Goal: Task Accomplishment & Management: Manage account settings

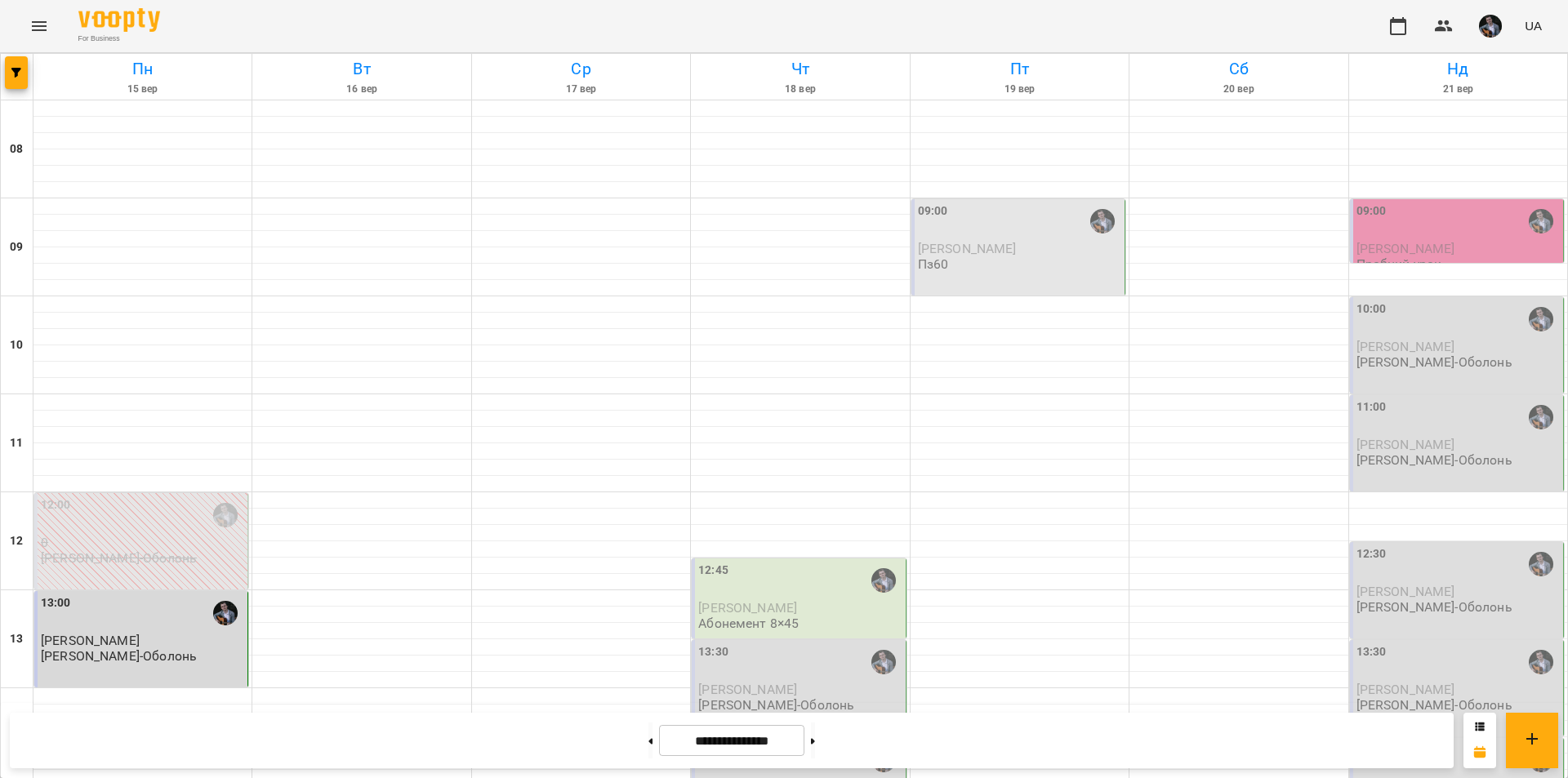
scroll to position [312, 0]
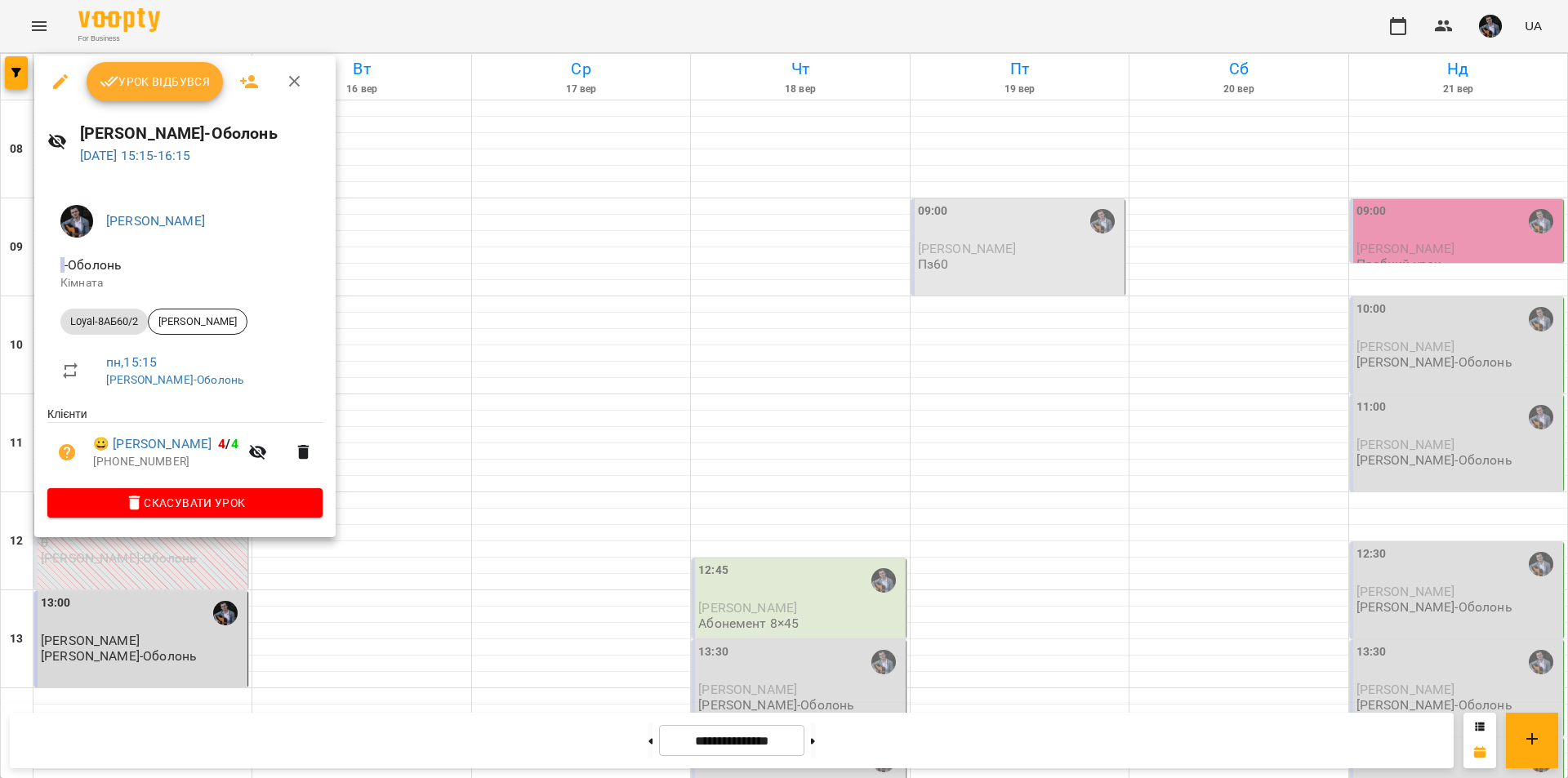
click at [508, 289] on div at bounding box center [784, 389] width 1568 height 778
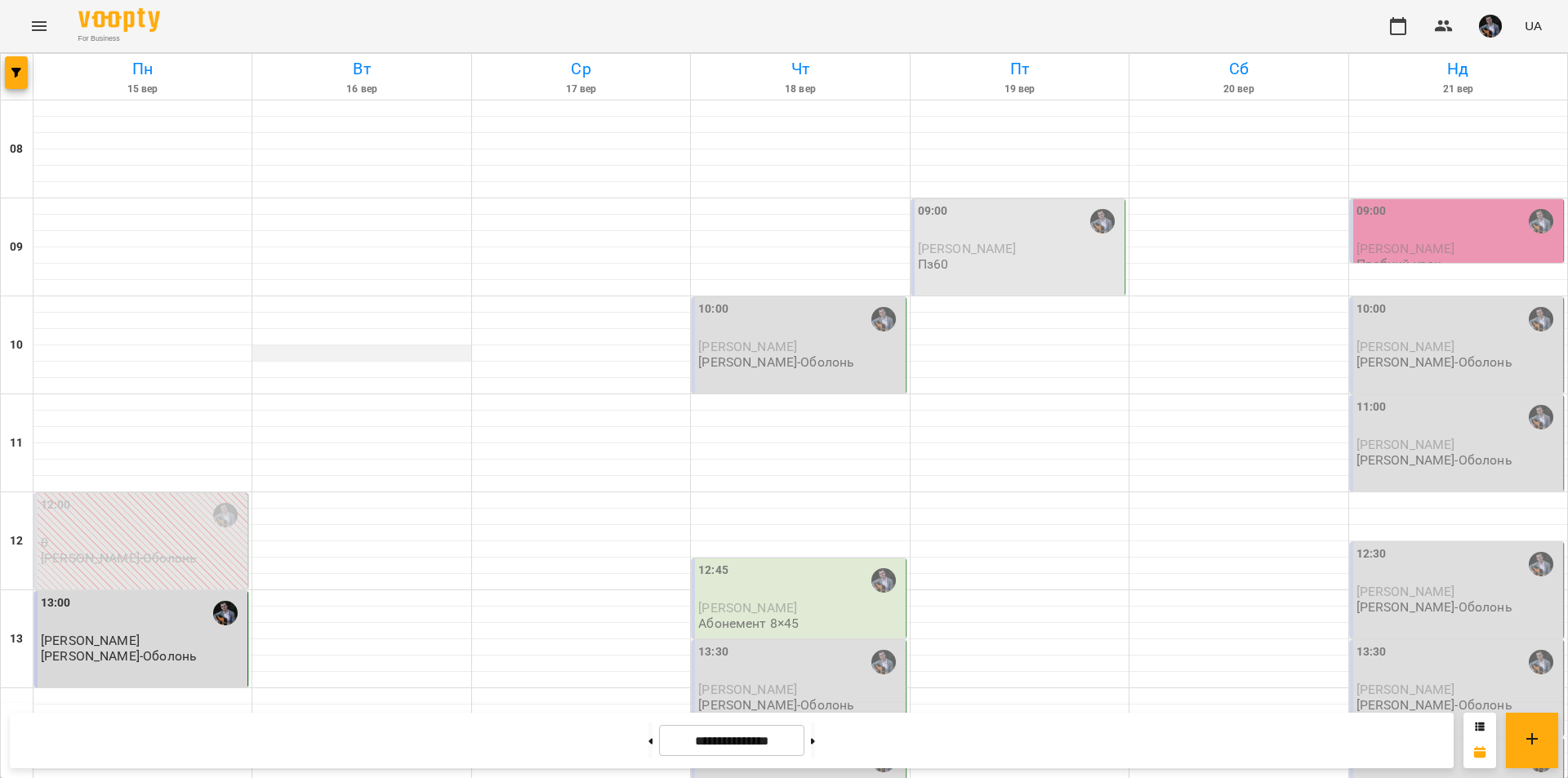
scroll to position [669, 0]
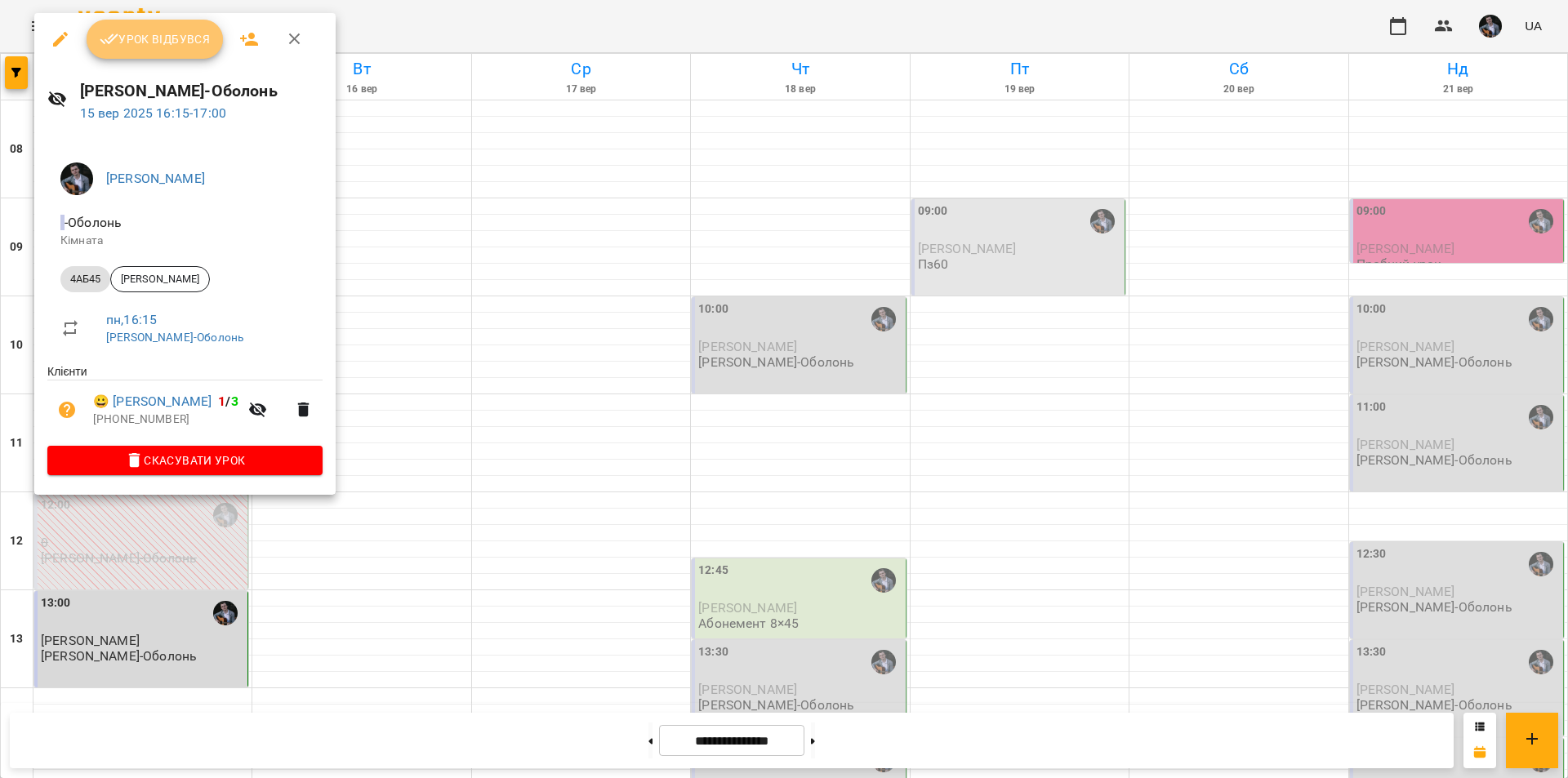
click at [152, 37] on span "Урок відбувся" at bounding box center [154, 39] width 111 height 19
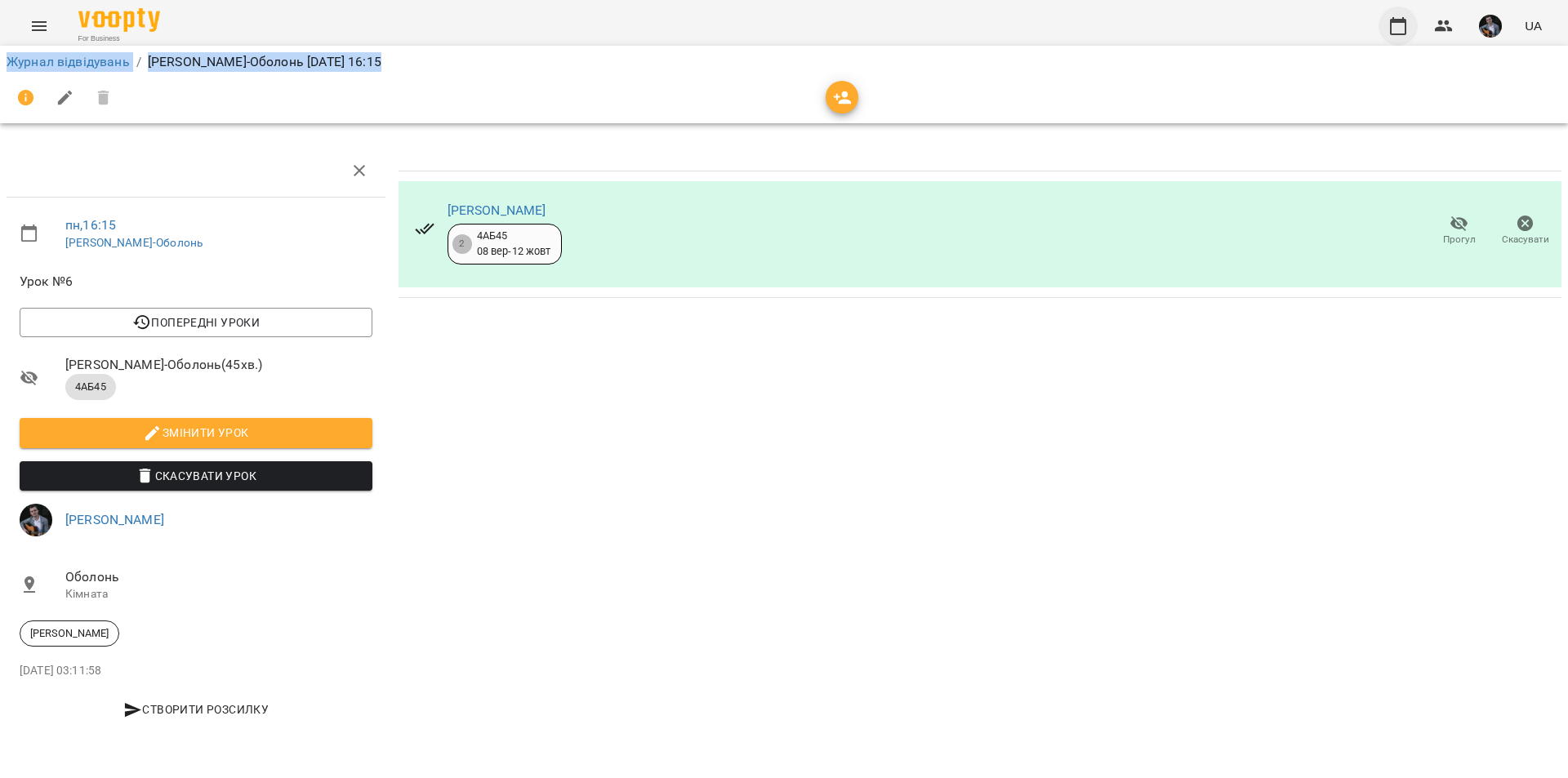
drag, startPoint x: 1428, startPoint y: 95, endPoint x: 1408, endPoint y: 19, distance: 78.6
click at [1408, 19] on div "For Business UA Журнал відвідувань / [PERSON_NAME] [DATE] 16:15 пн , 16:15 [PER…" at bounding box center [784, 372] width 1568 height 745
click at [1395, 10] on button "button" at bounding box center [1398, 25] width 39 height 39
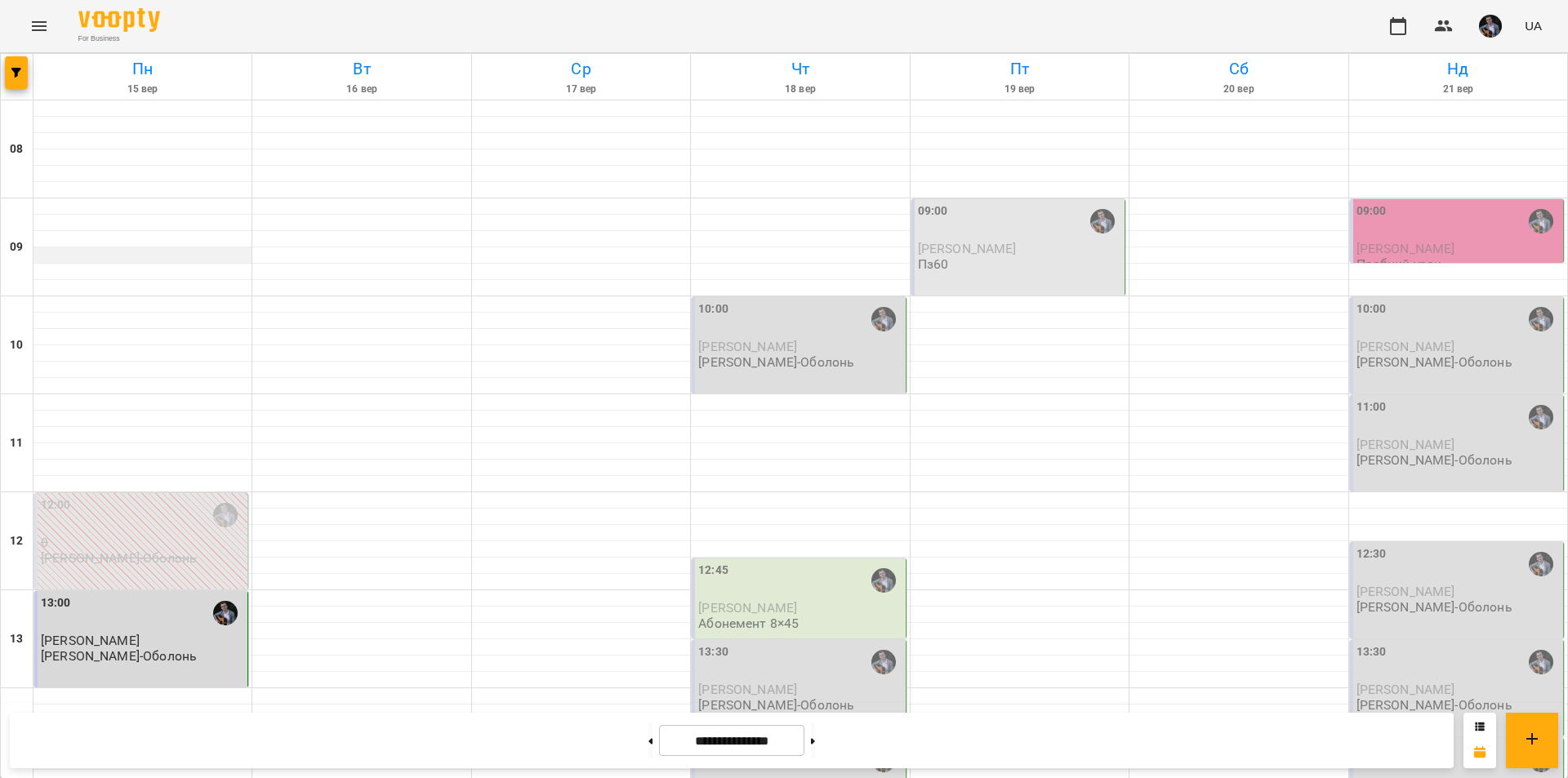
scroll to position [669, 0]
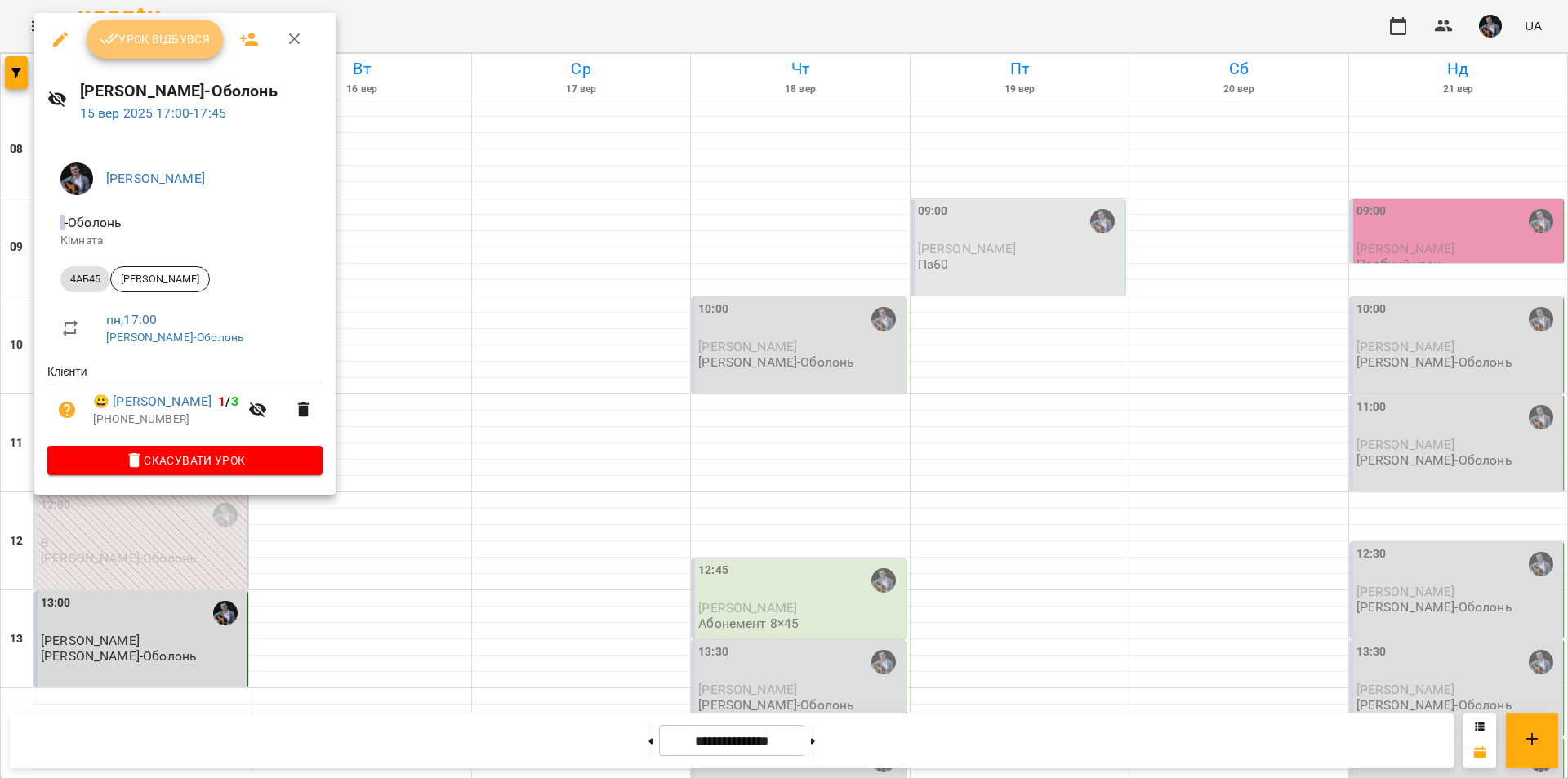
click at [152, 43] on span "Урок відбувся" at bounding box center [154, 39] width 111 height 19
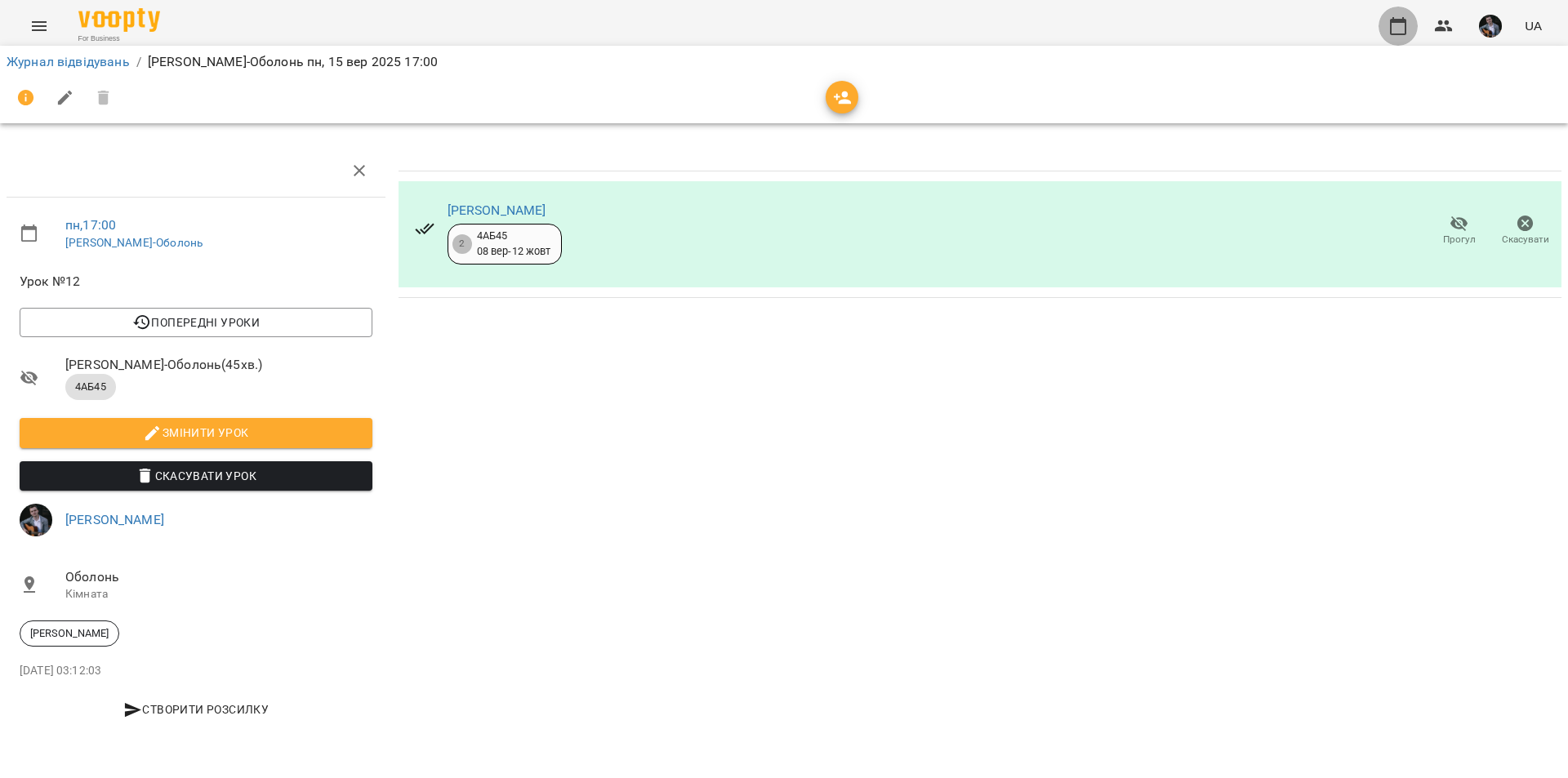
click at [1393, 10] on button "button" at bounding box center [1398, 25] width 39 height 39
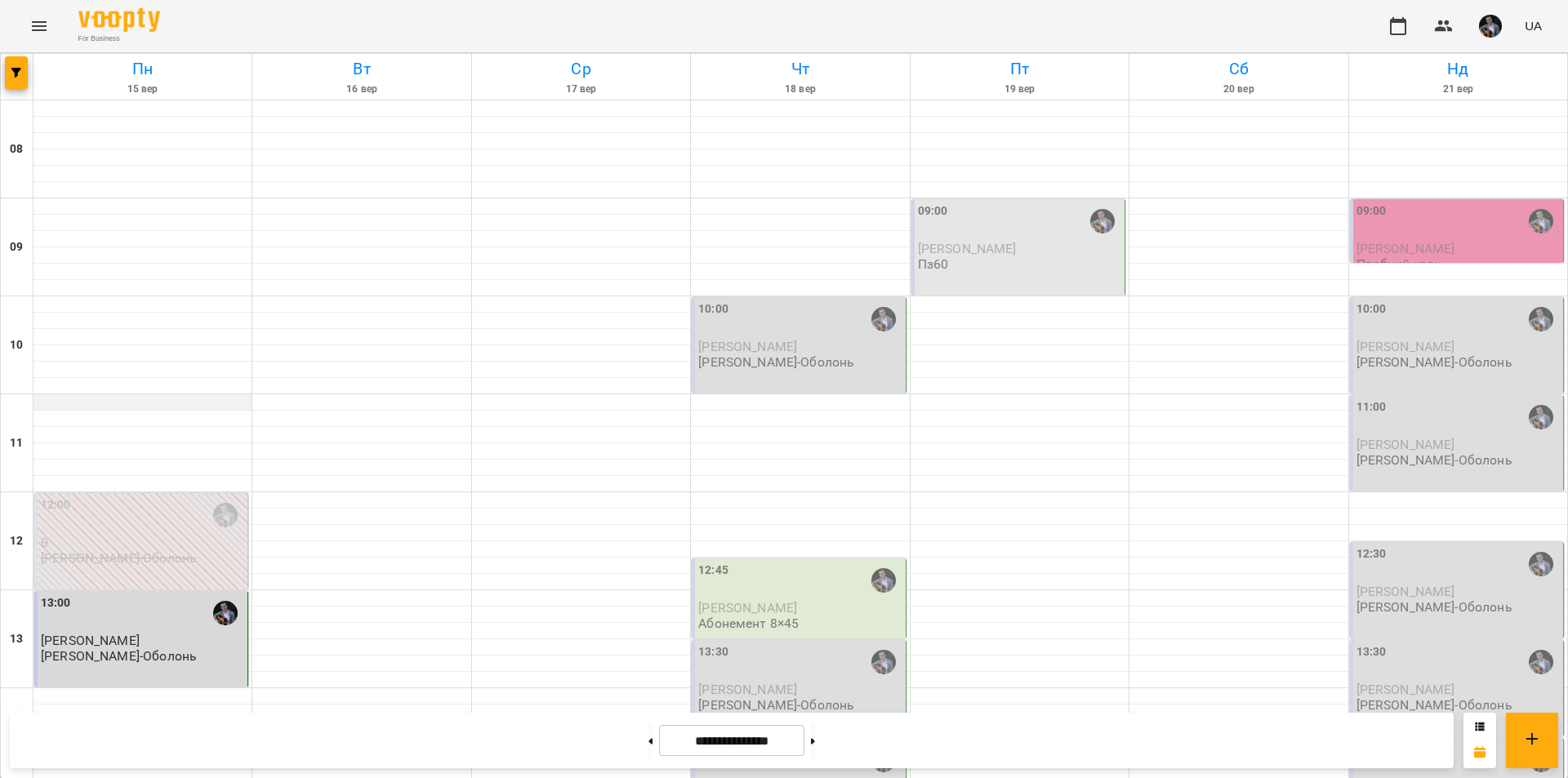
scroll to position [669, 0]
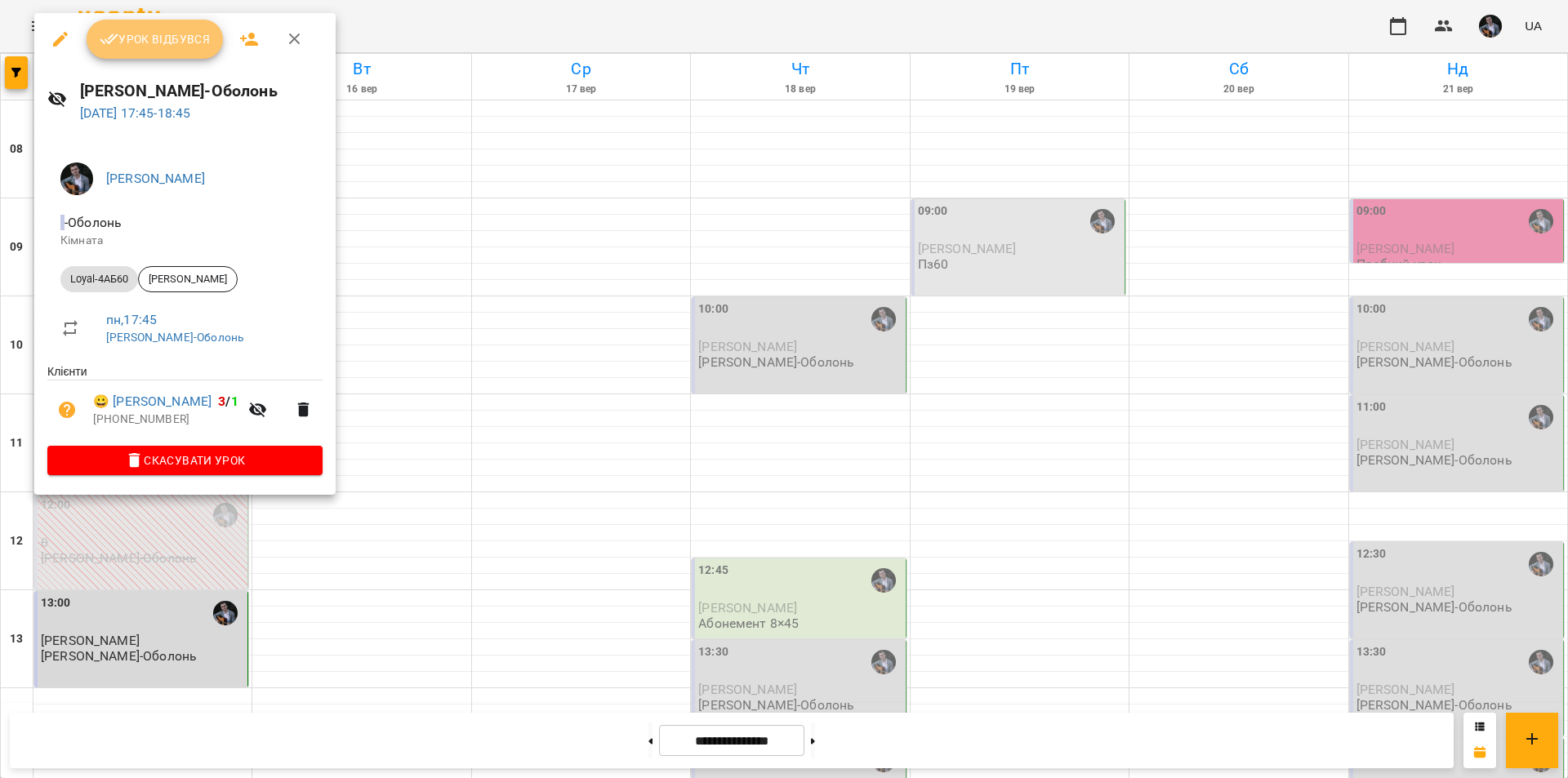
click at [181, 51] on button "Урок відбувся" at bounding box center [154, 38] width 137 height 39
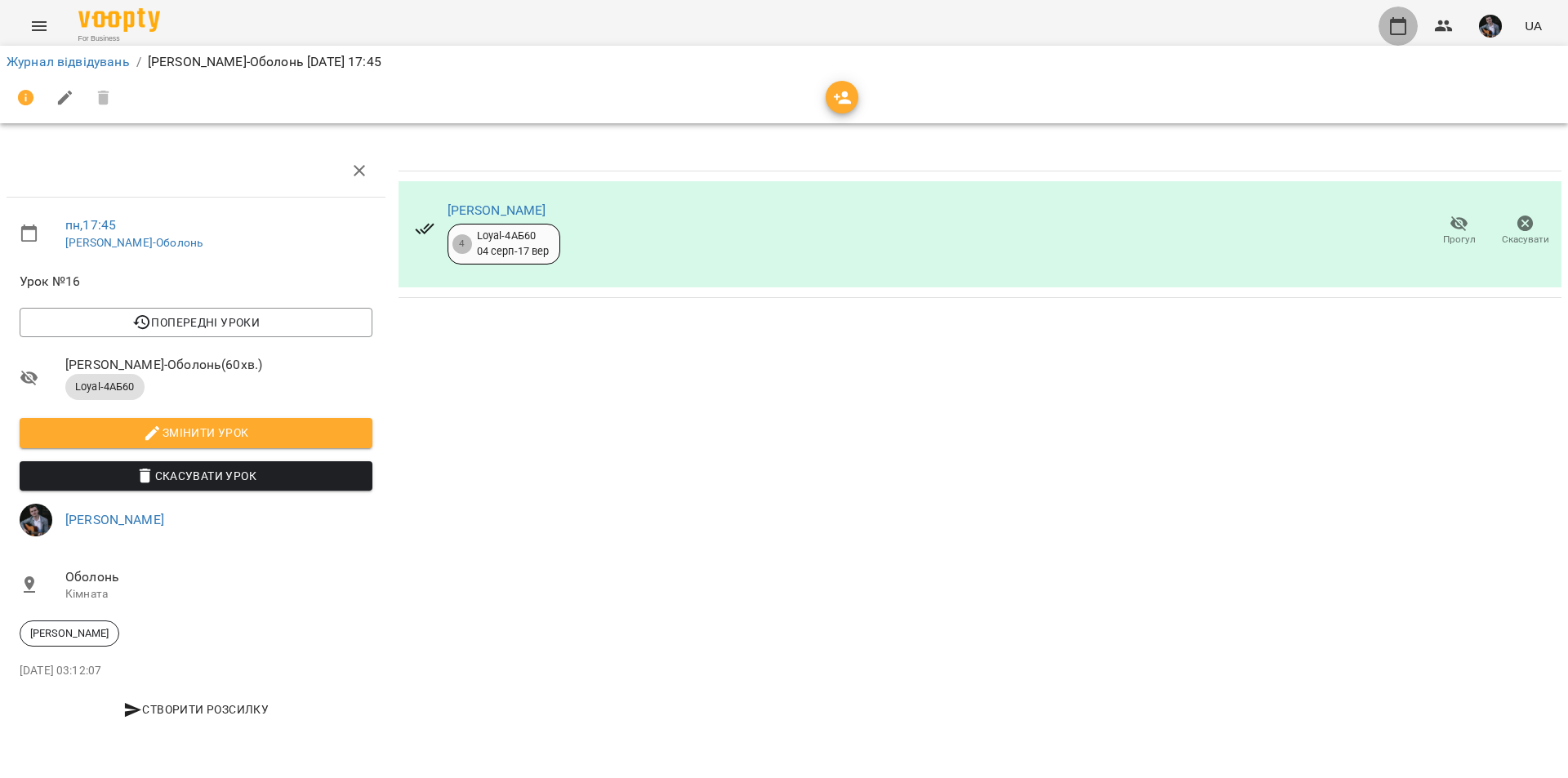
click at [1403, 13] on button "button" at bounding box center [1398, 25] width 39 height 39
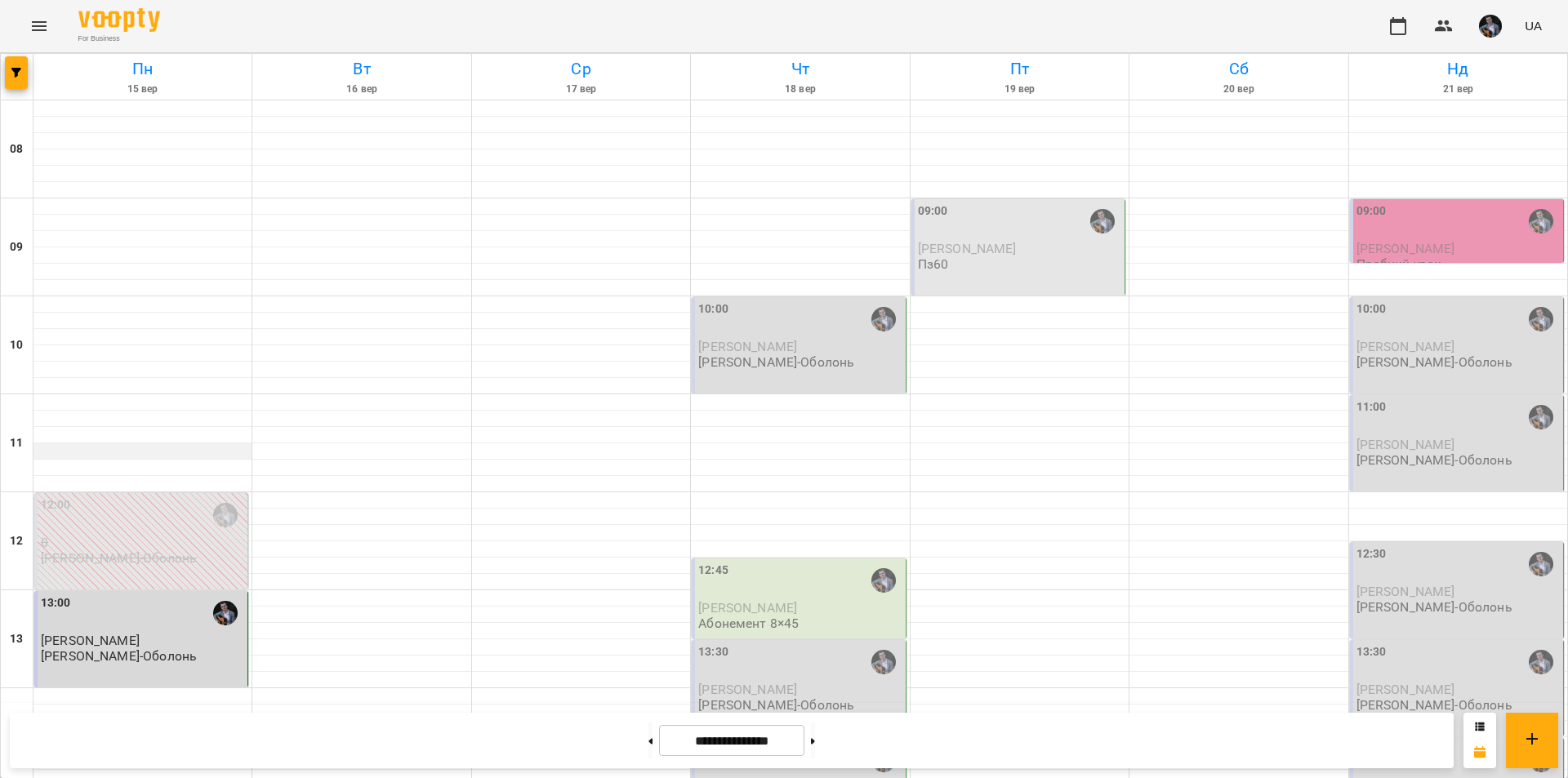
scroll to position [669, 0]
